Goal: Information Seeking & Learning: Check status

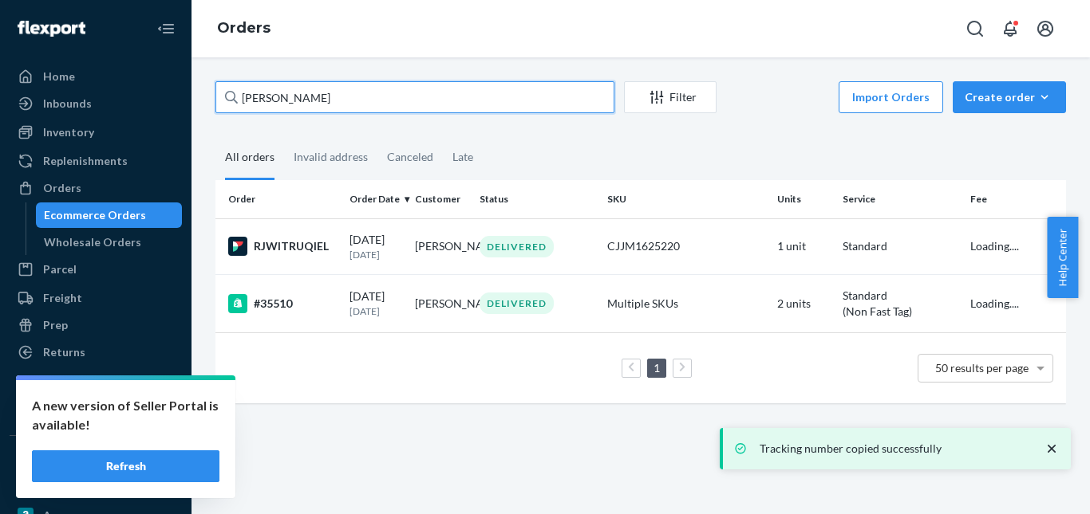
click at [270, 105] on input "[PERSON_NAME]" at bounding box center [414, 97] width 399 height 32
paste input "[PERSON_NAME]"
type input "[PERSON_NAME]"
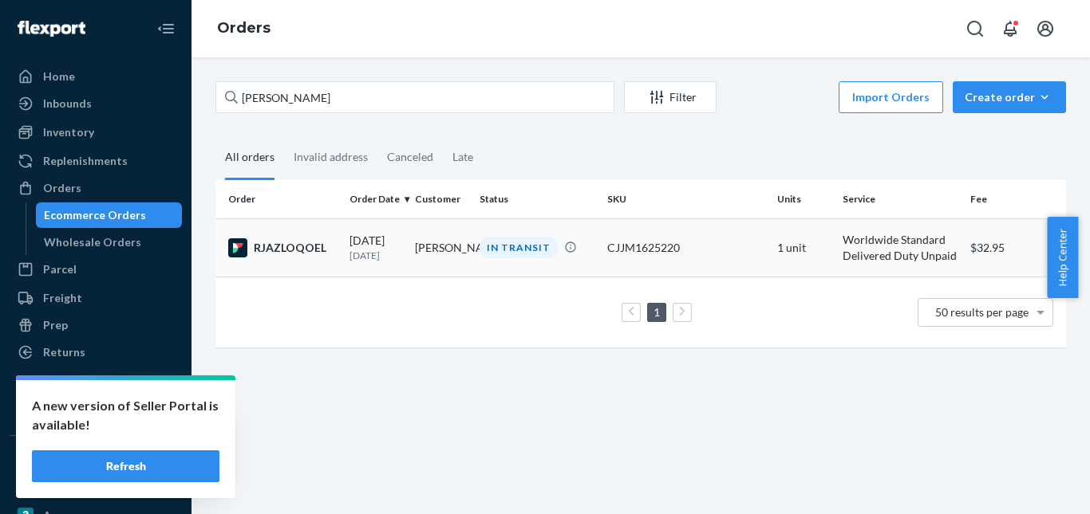
click at [507, 242] on div "IN TRANSIT" at bounding box center [518, 248] width 78 height 22
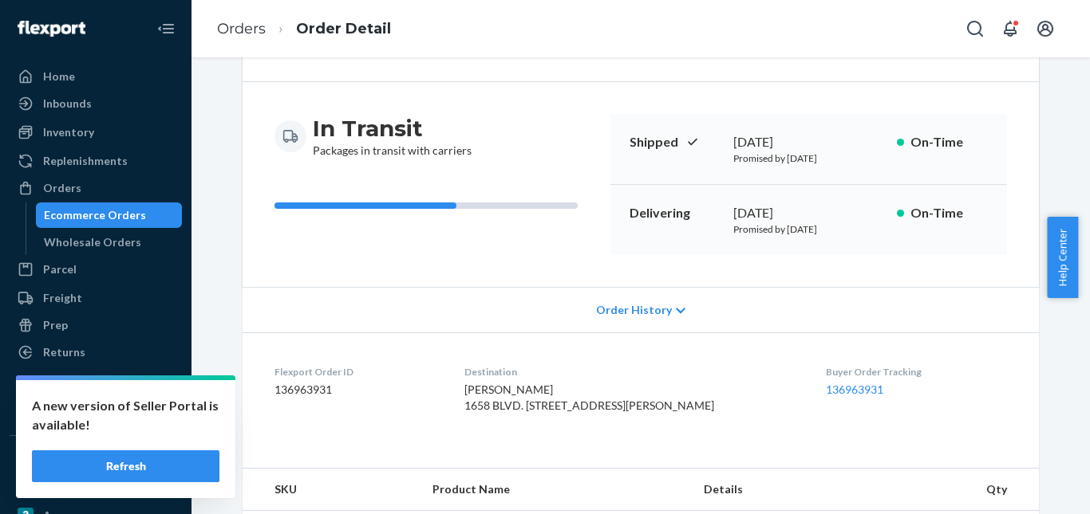
scroll to position [319, 0]
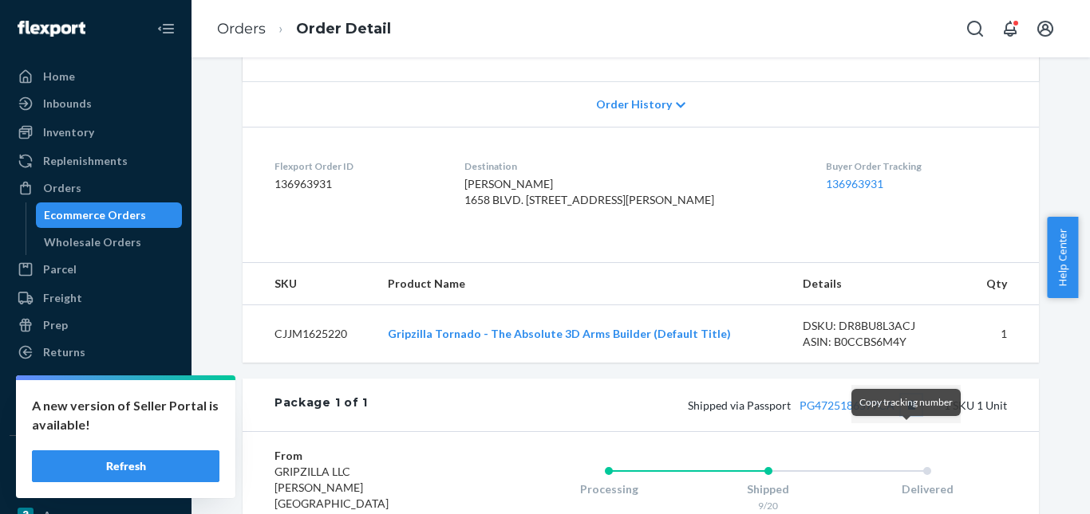
click at [909, 416] on button "Copy tracking number" at bounding box center [910, 405] width 21 height 21
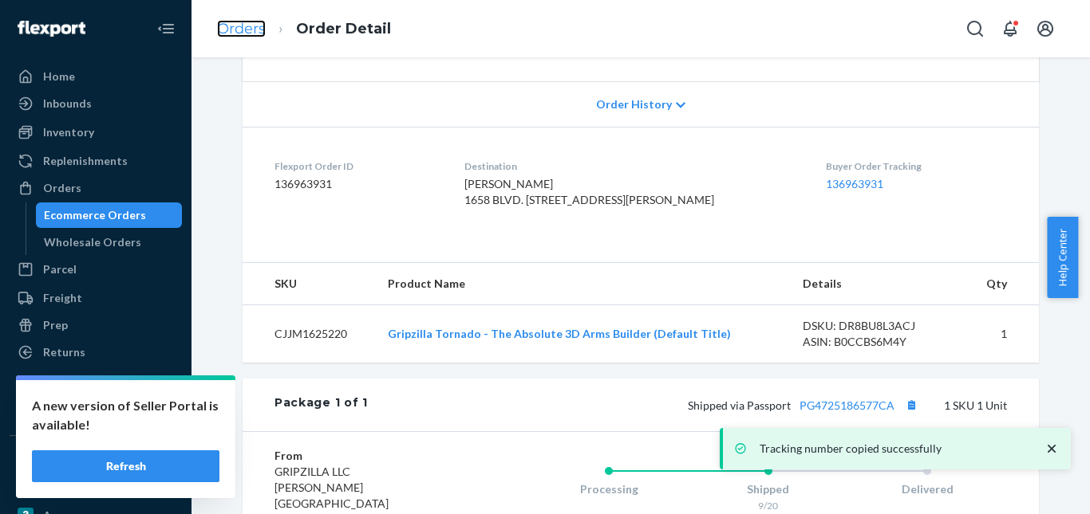
click at [254, 30] on link "Orders" at bounding box center [241, 29] width 49 height 18
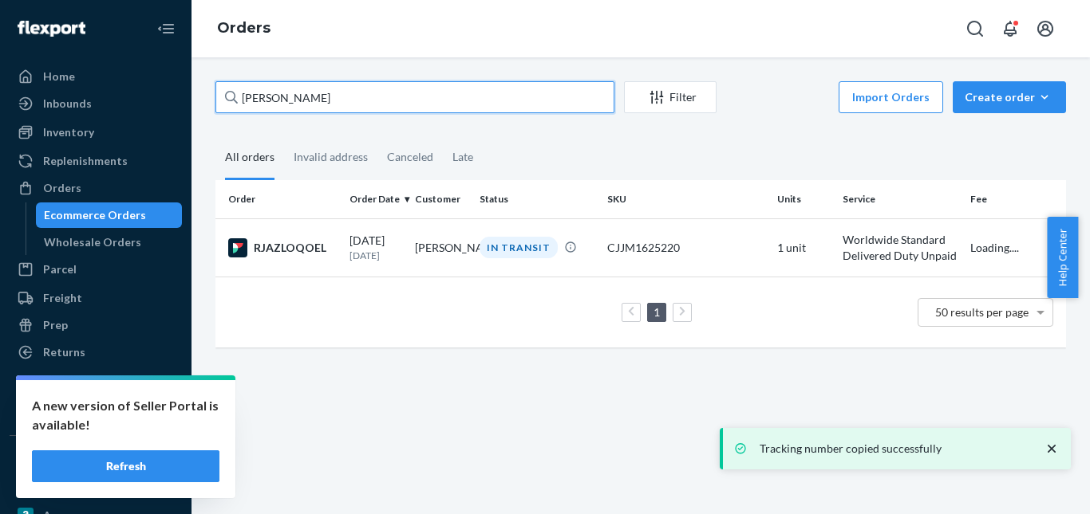
click at [292, 102] on input "[PERSON_NAME]" at bounding box center [414, 97] width 399 height 32
paste input "[PERSON_NAME]"
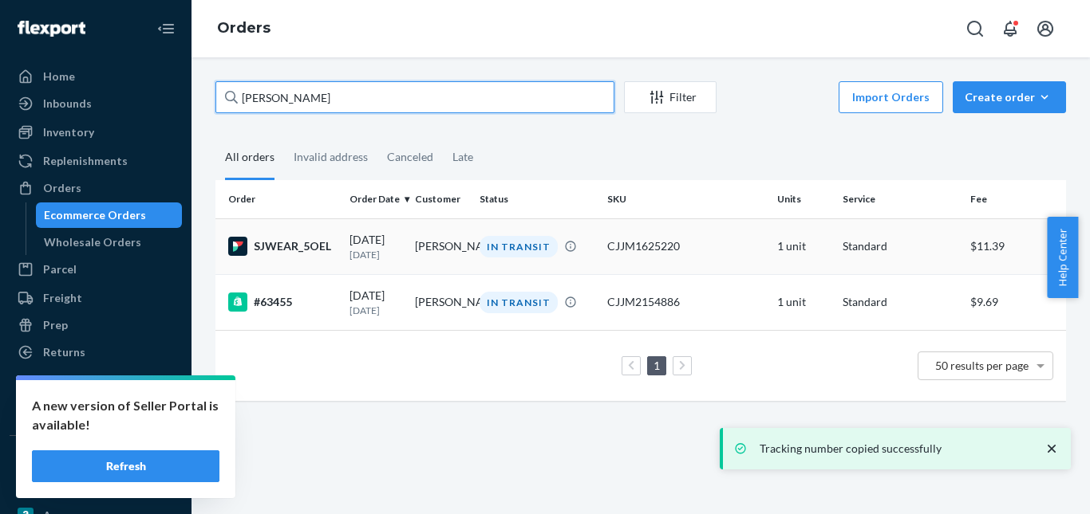
type input "[PERSON_NAME]"
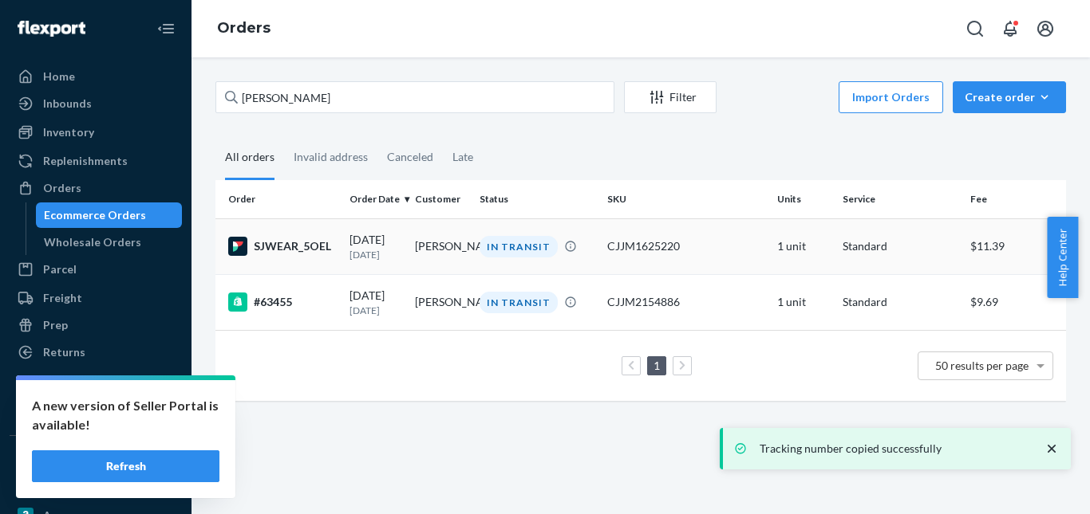
click at [412, 243] on td "[PERSON_NAME]" at bounding box center [440, 247] width 65 height 56
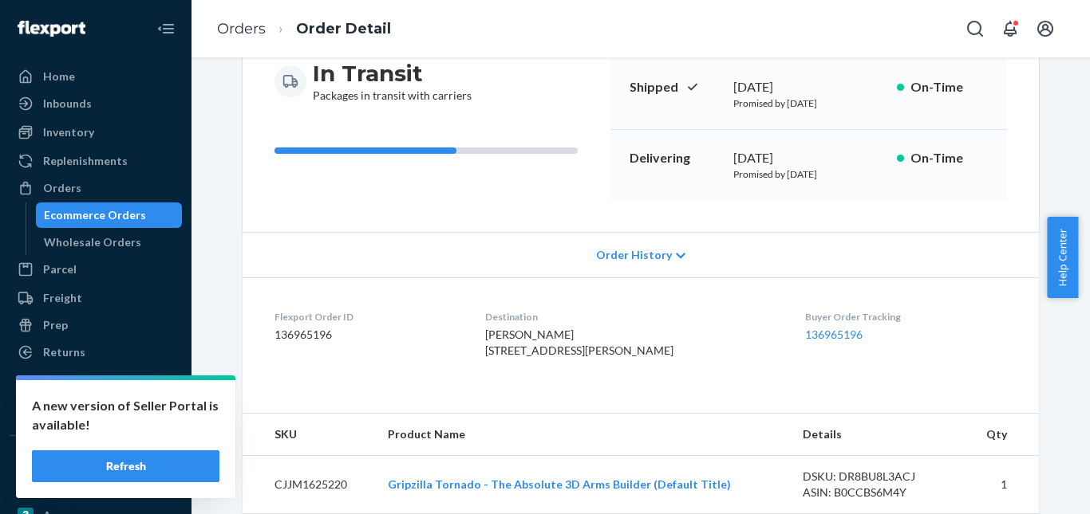
scroll to position [319, 0]
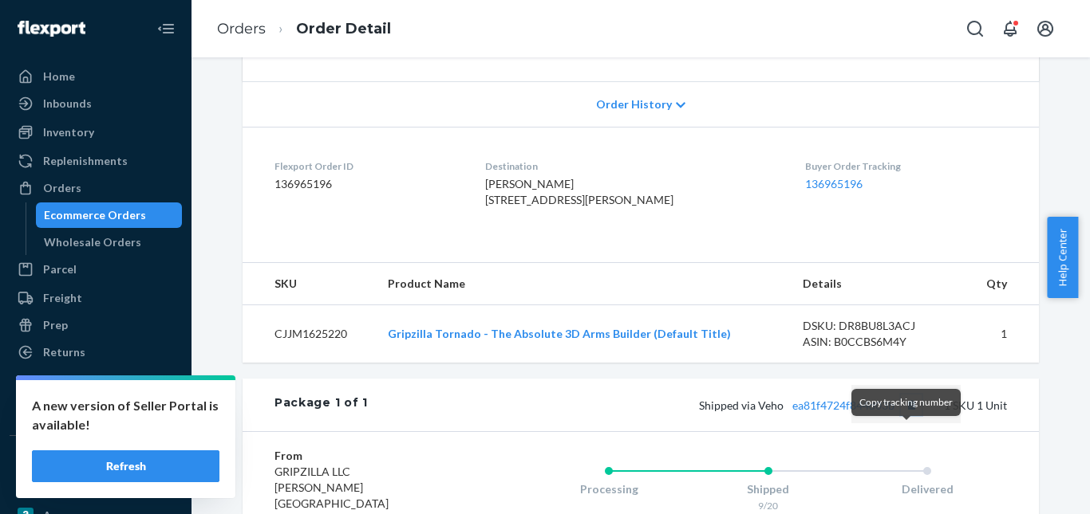
click at [900, 416] on button "Copy tracking number" at bounding box center [910, 405] width 21 height 21
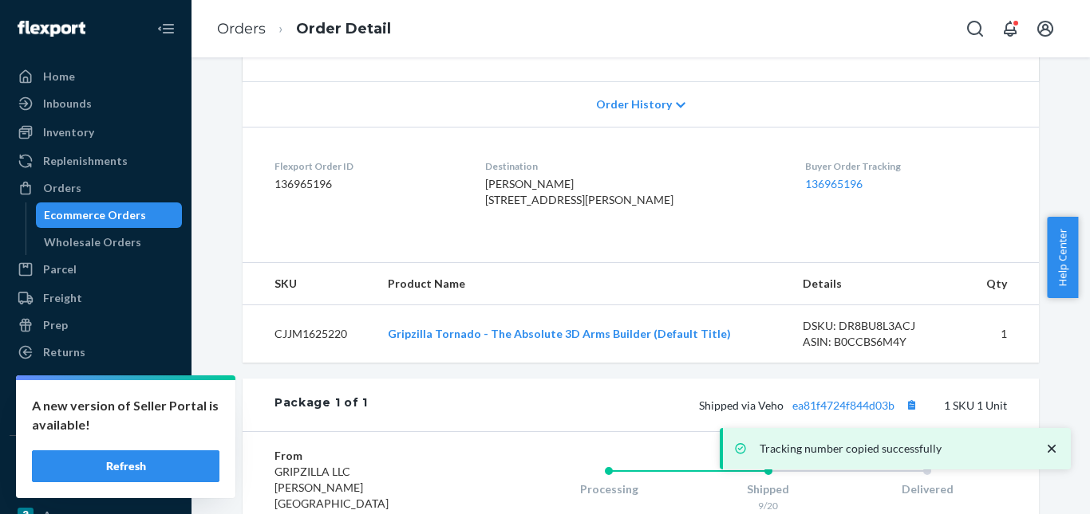
click at [833, 434] on div "Tracking number copied successfully" at bounding box center [894, 448] width 351 height 41
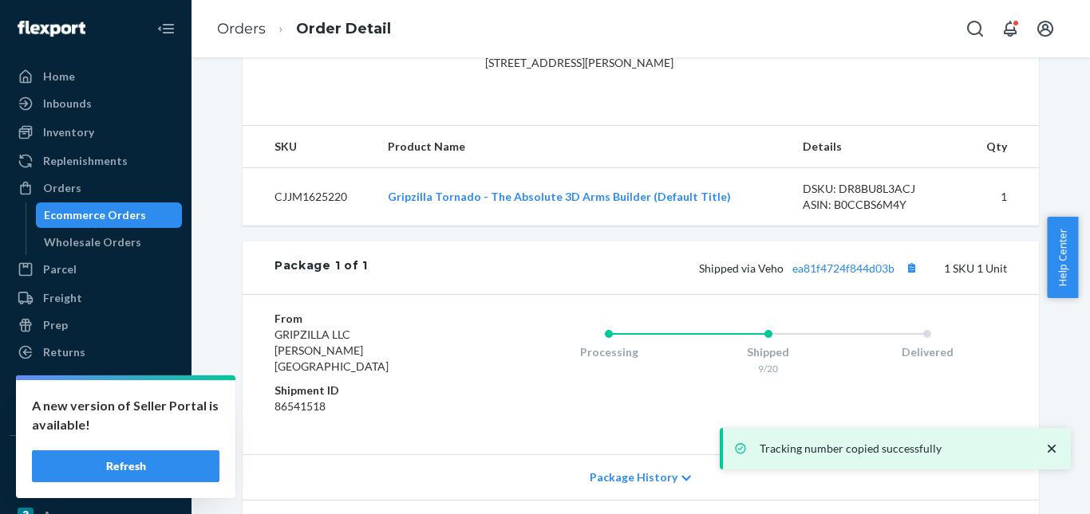
scroll to position [558, 0]
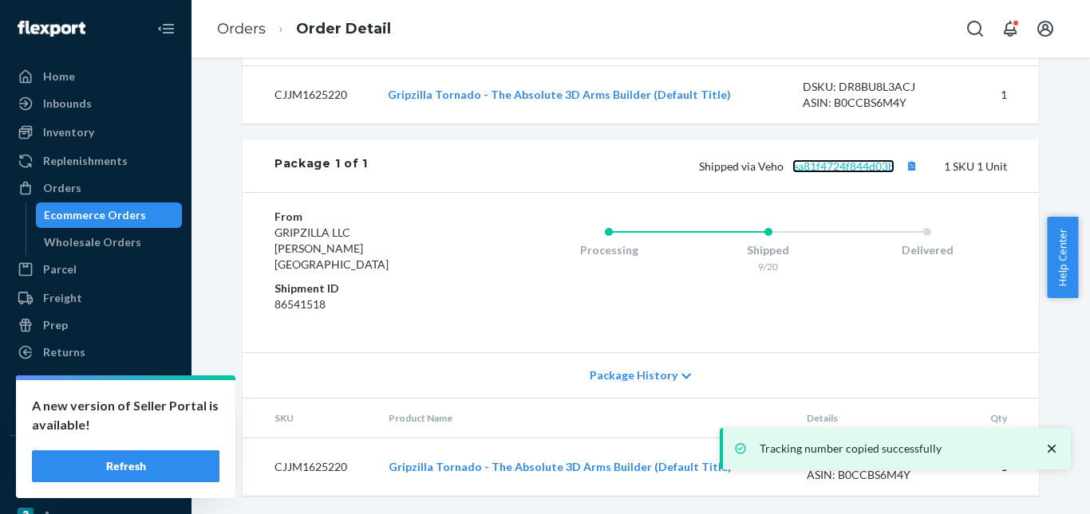
click at [802, 173] on link "ea81f4724f844d03b" at bounding box center [843, 167] width 102 height 14
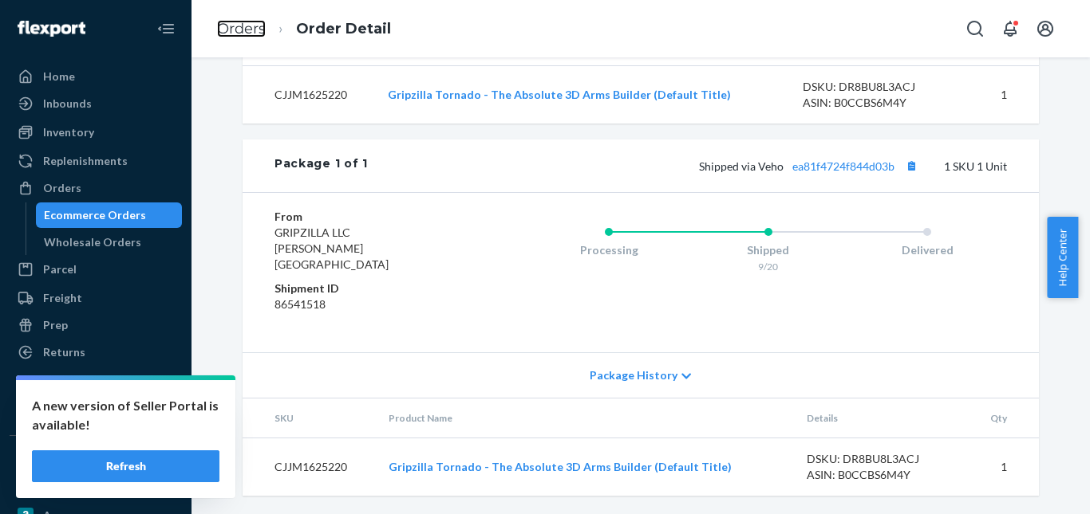
click at [253, 36] on link "Orders" at bounding box center [241, 29] width 49 height 18
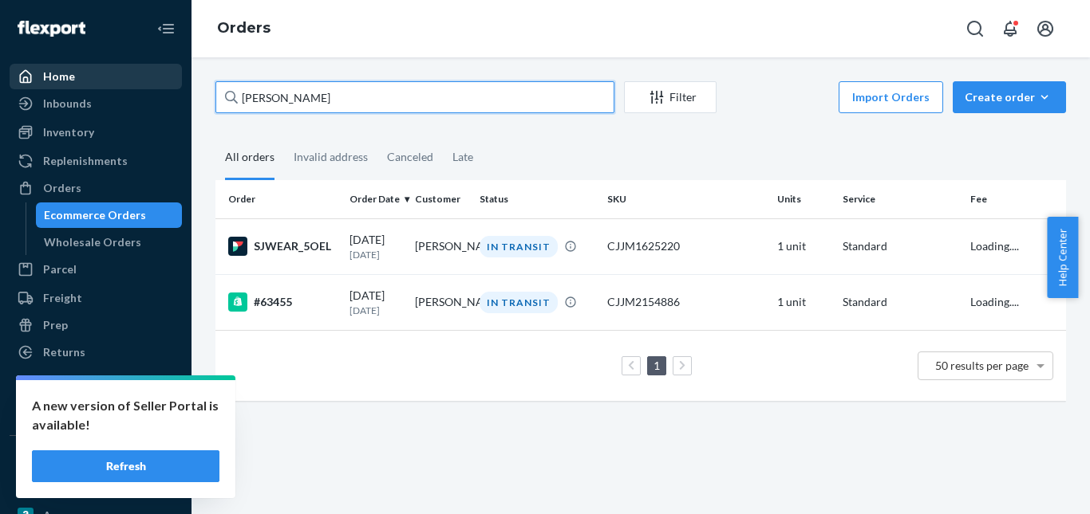
click at [76, 71] on div "Home Inbounds Shipping Plans Problems Inventory Products Replenishments Orders …" at bounding box center [545, 257] width 1090 height 514
paste input "[PERSON_NAME]"
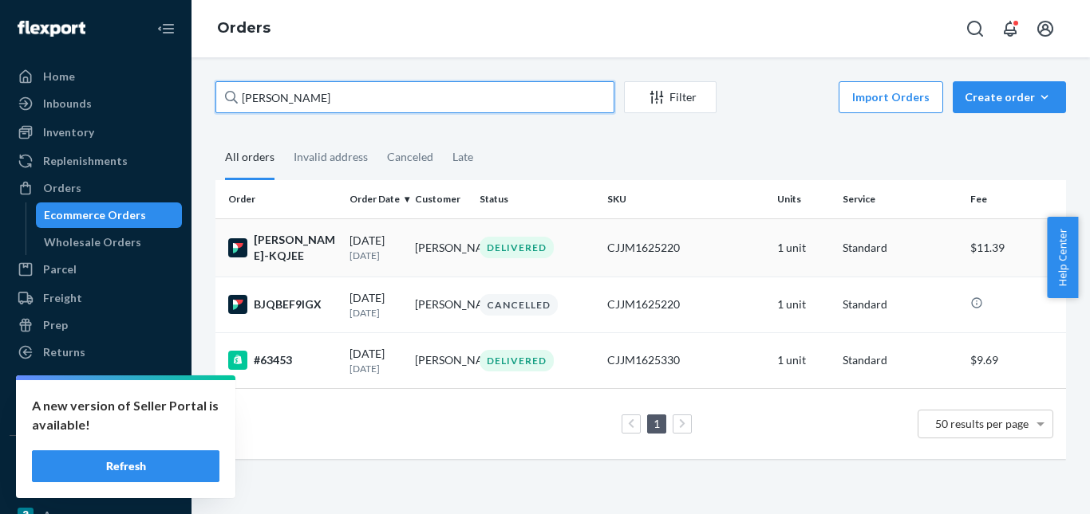
type input "[PERSON_NAME]"
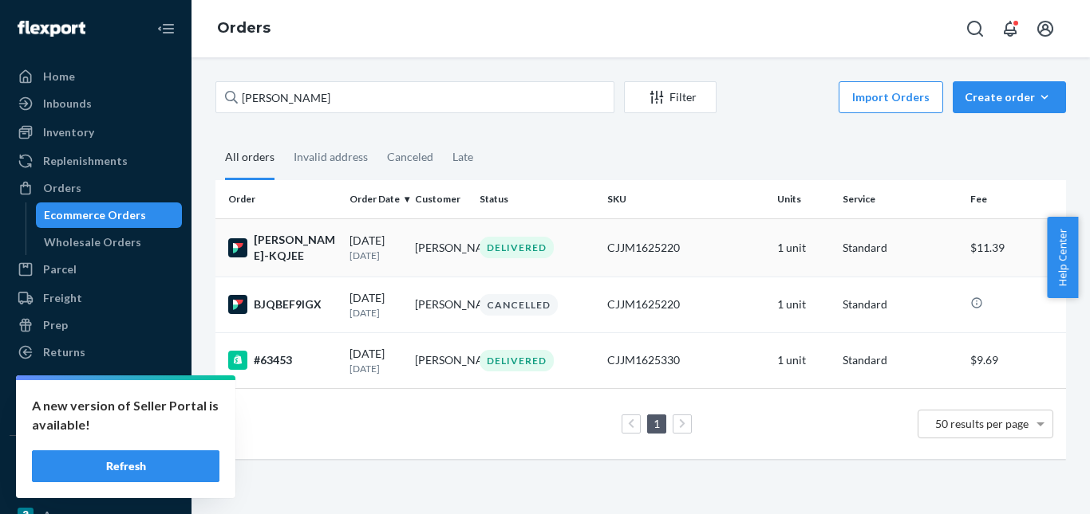
click at [491, 251] on div "DELIVERED" at bounding box center [516, 248] width 74 height 22
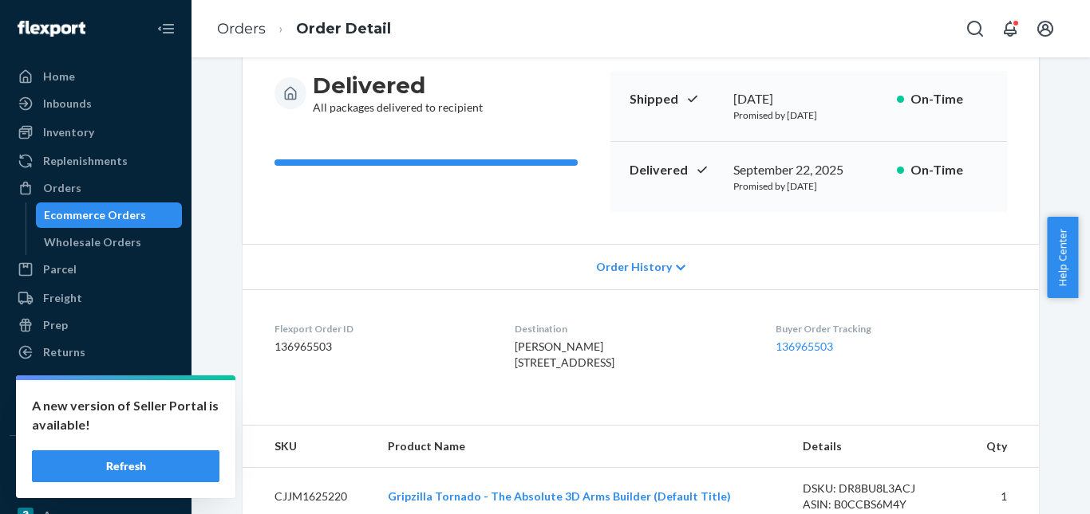
scroll to position [319, 0]
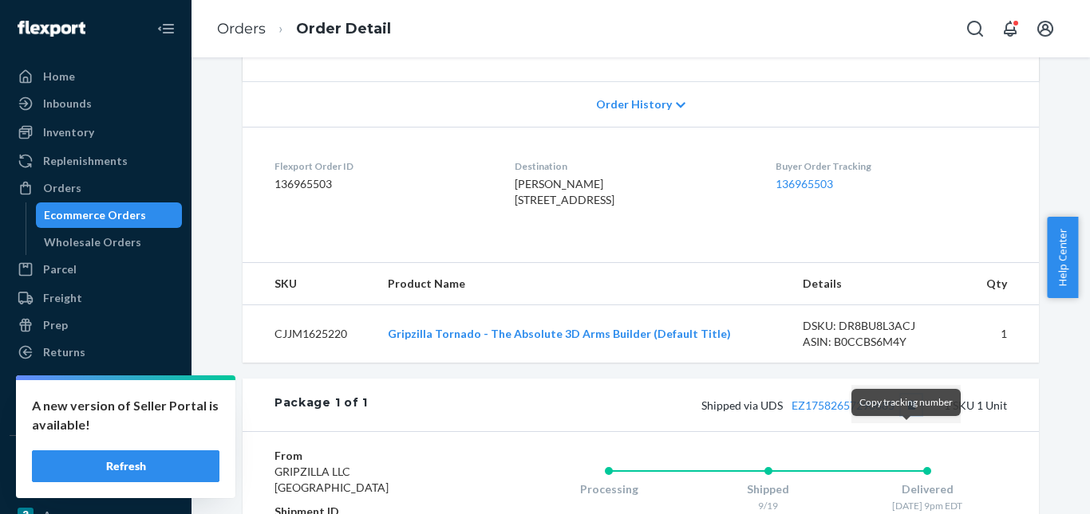
click at [904, 416] on button "Copy tracking number" at bounding box center [910, 405] width 21 height 21
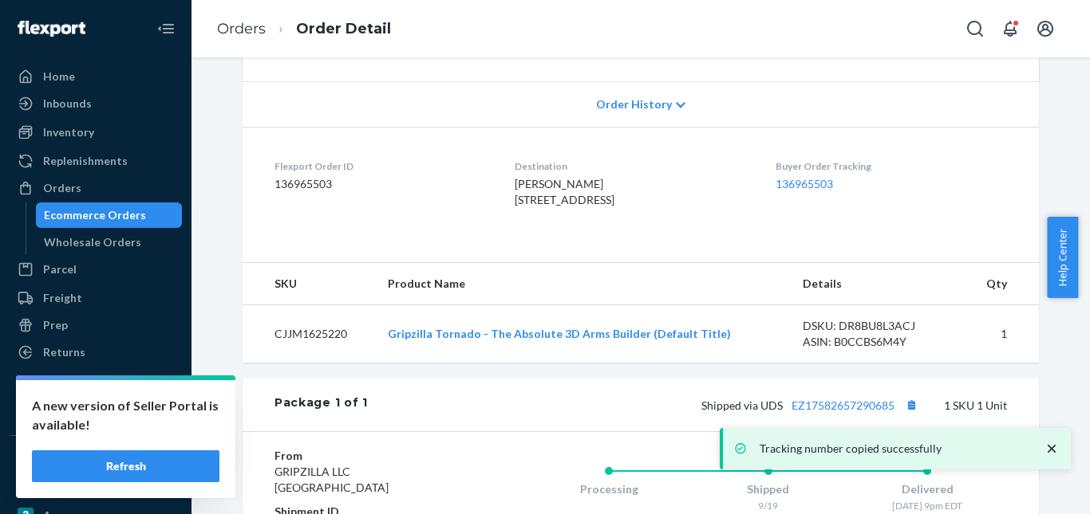
click at [871, 438] on div "Tracking number copied successfully" at bounding box center [896, 449] width 335 height 26
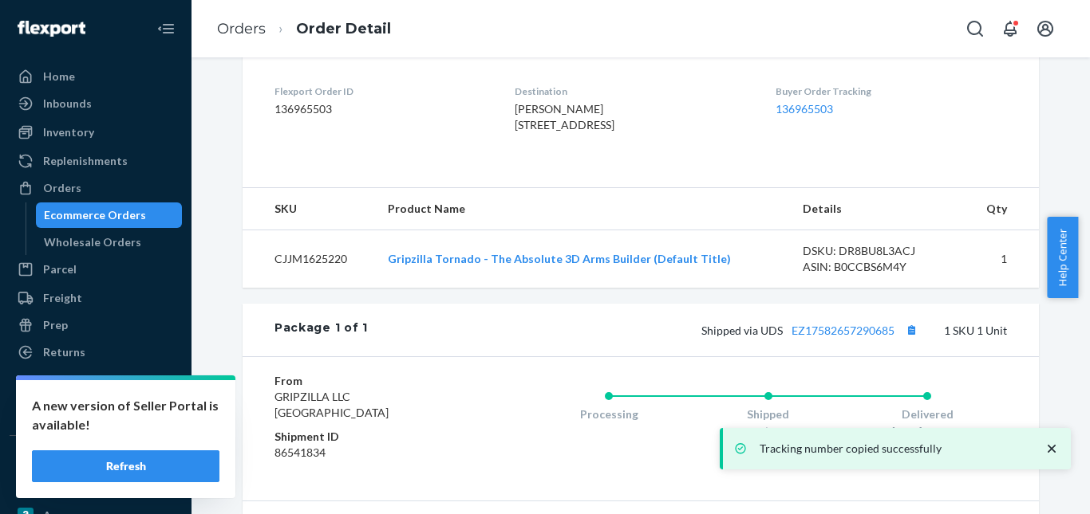
scroll to position [479, 0]
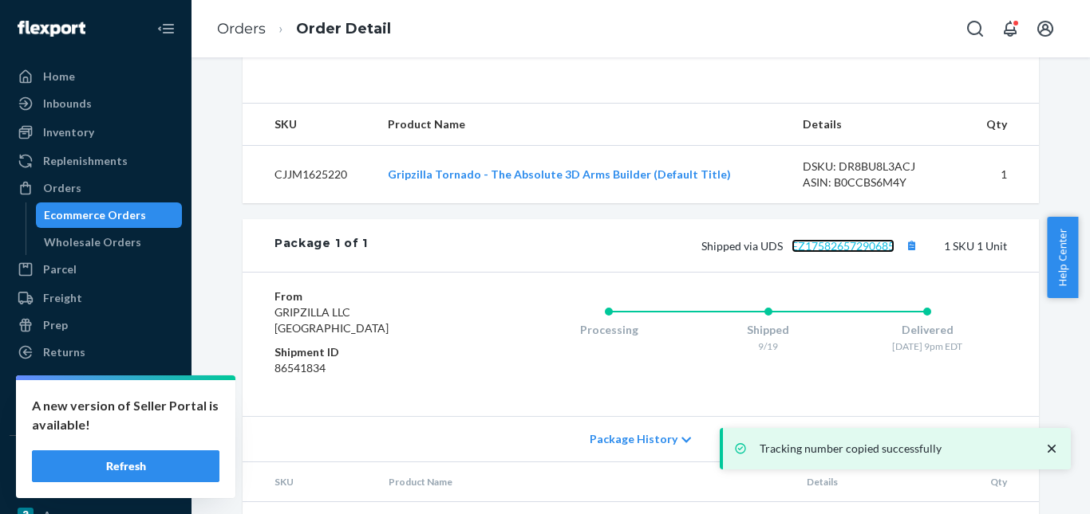
click at [823, 253] on link "EZ17582657290685" at bounding box center [842, 246] width 103 height 14
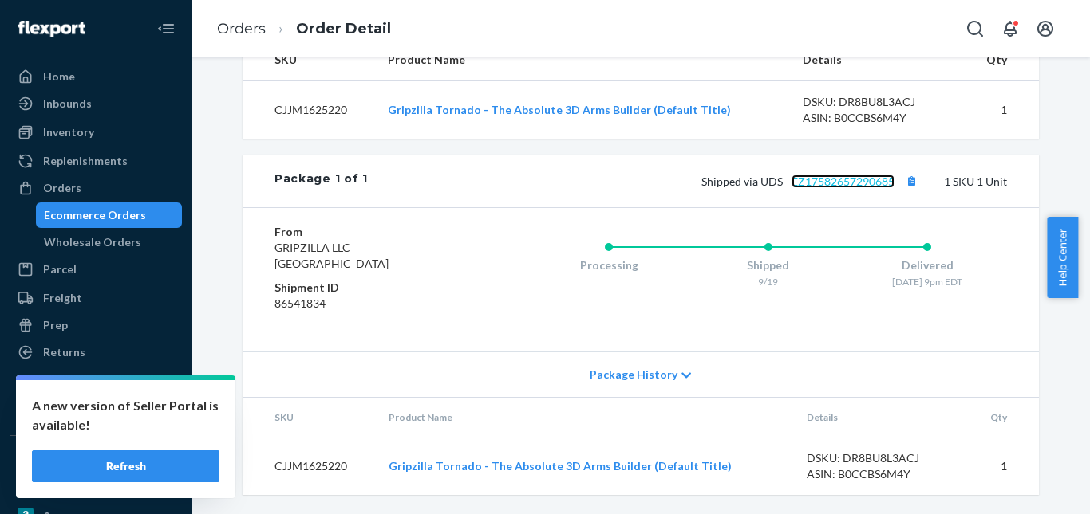
scroll to position [575, 0]
click at [903, 183] on button "Copy tracking number" at bounding box center [910, 181] width 21 height 21
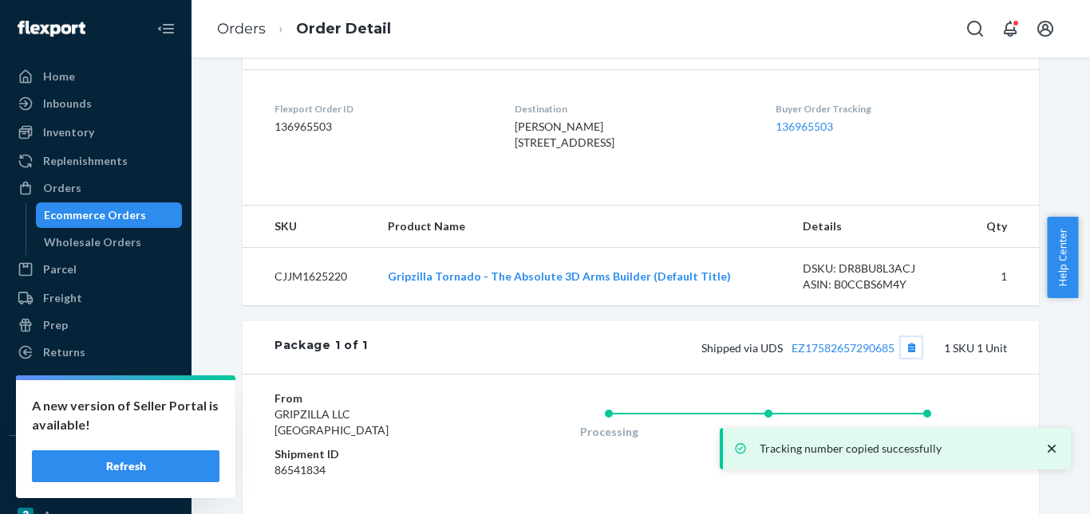
scroll to position [416, 0]
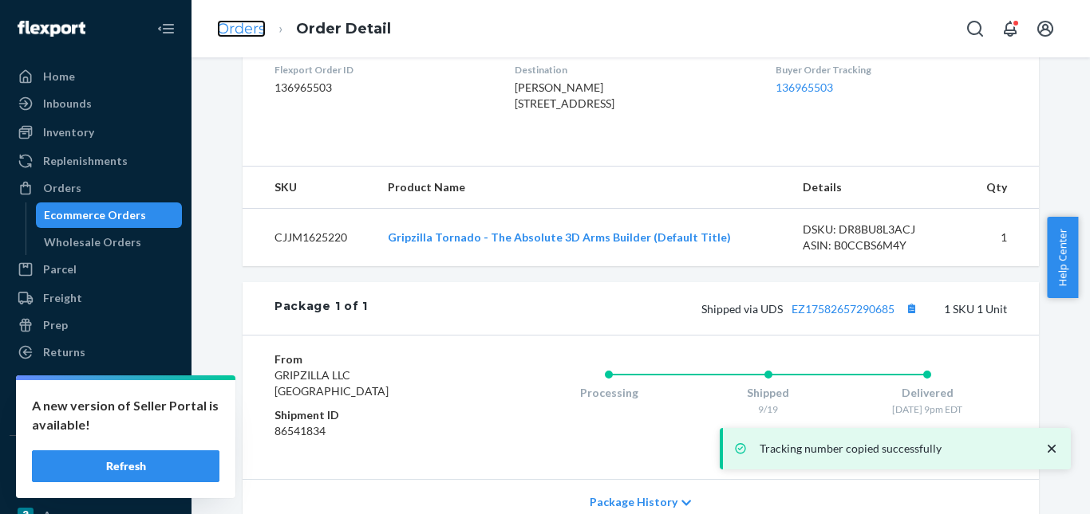
click at [238, 27] on link "Orders" at bounding box center [241, 29] width 49 height 18
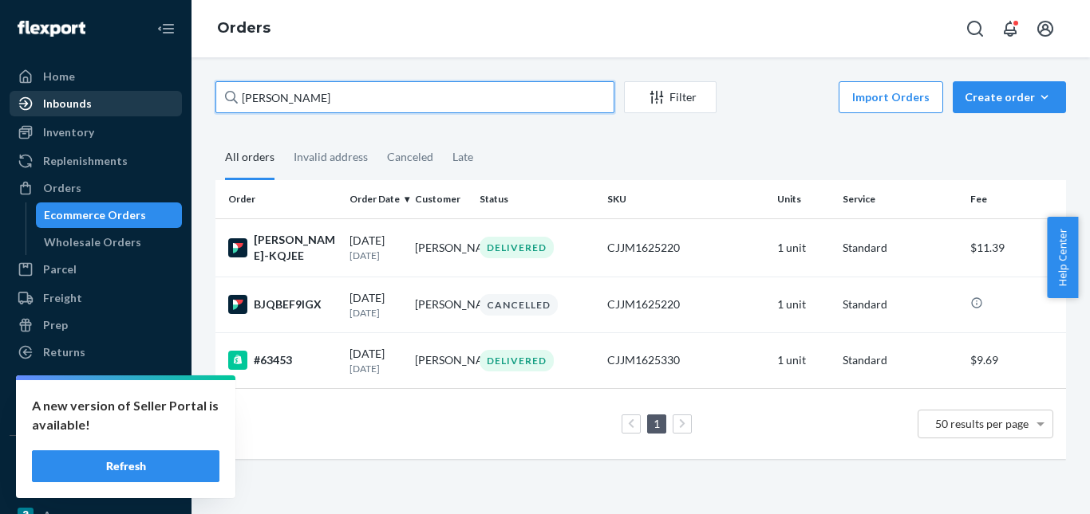
drag, startPoint x: 333, startPoint y: 106, endPoint x: 156, endPoint y: 100, distance: 178.0
click at [148, 105] on div "Home Inbounds Shipping Plans Problems Inventory Products Replenishments Orders …" at bounding box center [545, 257] width 1090 height 514
paste input "[PERSON_NAME]"
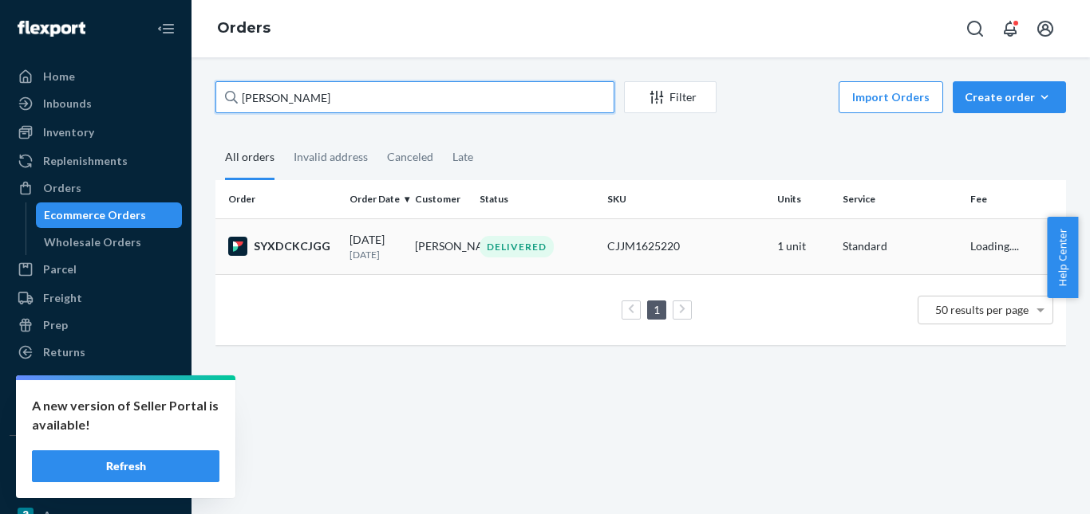
type input "[PERSON_NAME]"
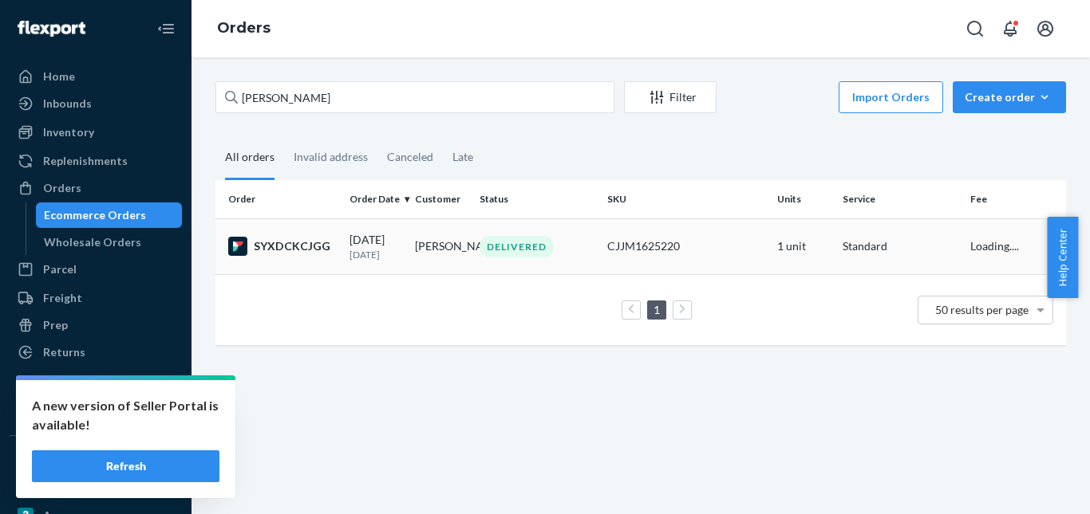
click at [500, 247] on div "DELIVERED" at bounding box center [516, 247] width 74 height 22
